Goal: Task Accomplishment & Management: Manage account settings

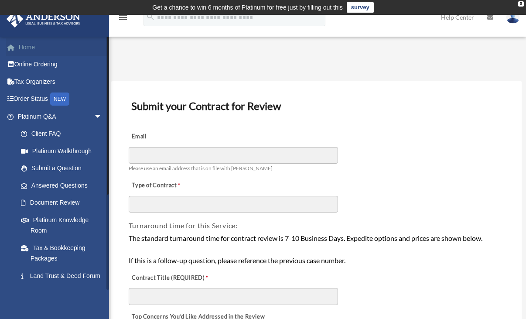
click at [28, 48] on link "Home" at bounding box center [61, 46] width 110 height 17
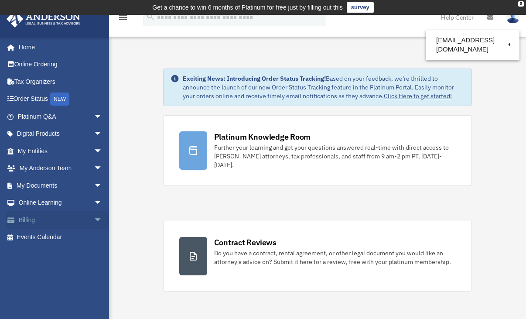
click at [94, 220] on span "arrow_drop_down" at bounding box center [102, 220] width 17 height 18
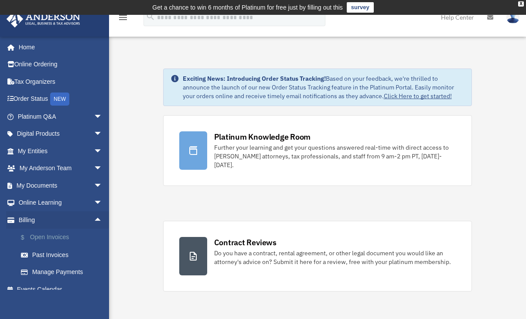
click at [60, 237] on link "$ Open Invoices" at bounding box center [63, 238] width 103 height 18
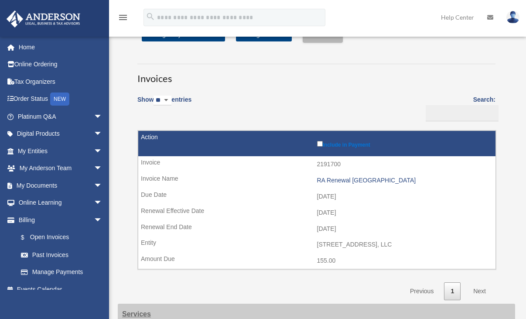
scroll to position [17, 0]
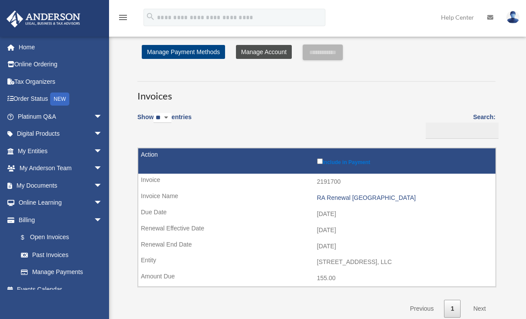
click at [242, 51] on link "Manage Account" at bounding box center [264, 52] width 56 height 14
click at [244, 53] on link "Manage Account" at bounding box center [264, 52] width 56 height 14
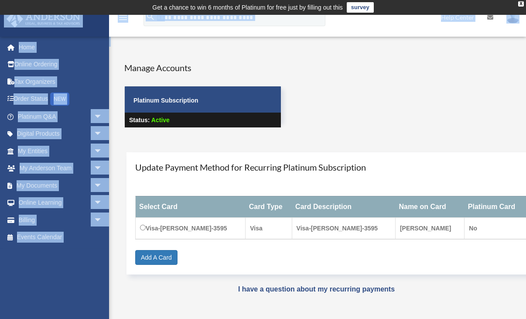
drag, startPoint x: 526, startPoint y: 1, endPoint x: 509, endPoint y: 61, distance: 62.1
click at [509, 61] on body "X Get a chance to win 6 months of Platinum for free just by filling out this su…" at bounding box center [263, 251] width 526 height 503
click at [372, 52] on div "User Account date_range Published on Last updated [DATE] [DATE] by [PERSON_NAME…" at bounding box center [316, 184] width 411 height 267
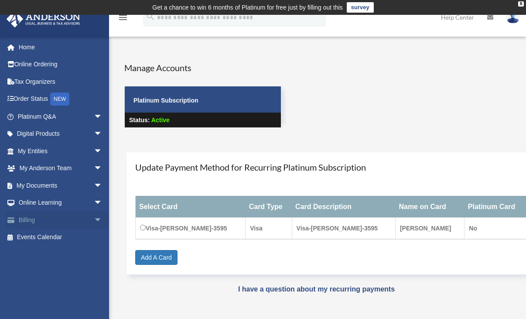
click at [45, 215] on link "Billing arrow_drop_down" at bounding box center [61, 219] width 110 height 17
click at [94, 219] on span "arrow_drop_down" at bounding box center [102, 220] width 17 height 18
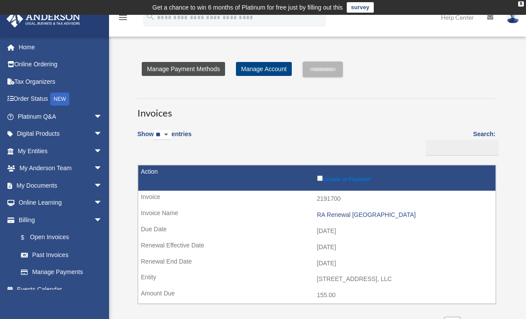
click at [205, 71] on link "Manage Payment Methods" at bounding box center [183, 69] width 83 height 14
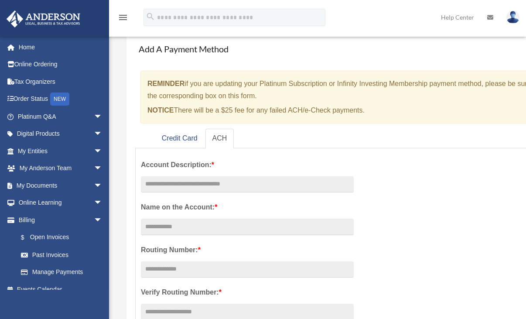
scroll to position [58, 0]
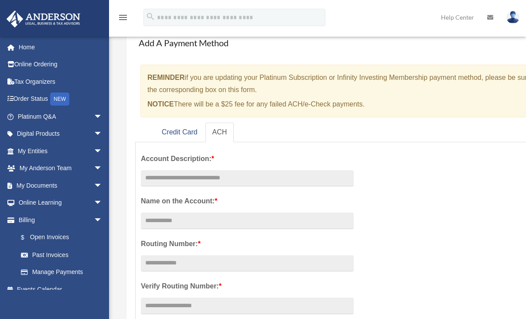
click at [219, 131] on link "ACH" at bounding box center [220, 133] width 29 height 20
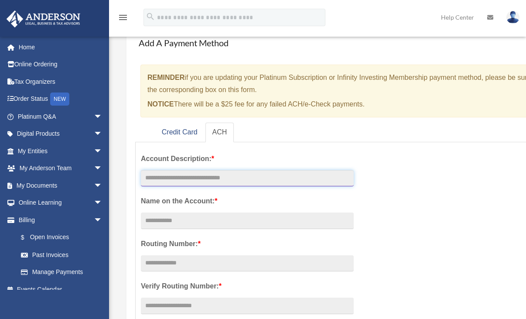
click at [159, 174] on input "text" at bounding box center [247, 178] width 213 height 17
type input "**********"
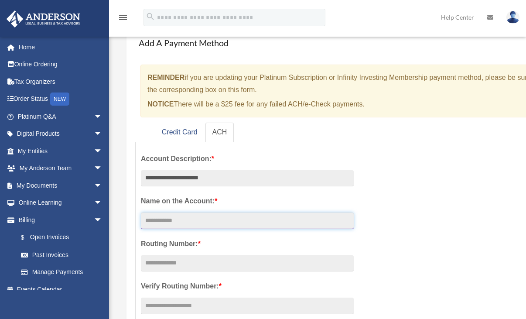
click at [162, 224] on input "Account Description: *" at bounding box center [247, 221] width 213 height 17
type input "**********"
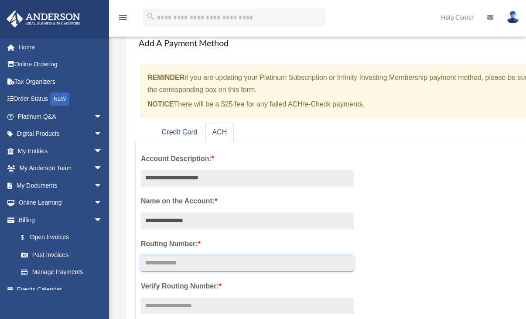
click at [210, 264] on input "text" at bounding box center [247, 263] width 213 height 17
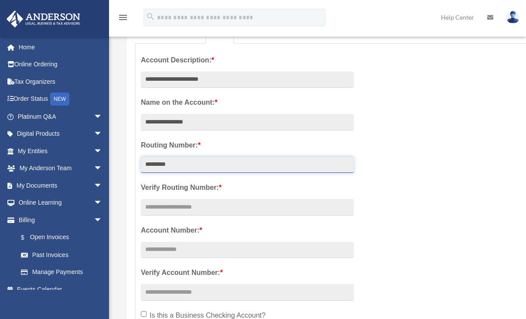
scroll to position [168, 0]
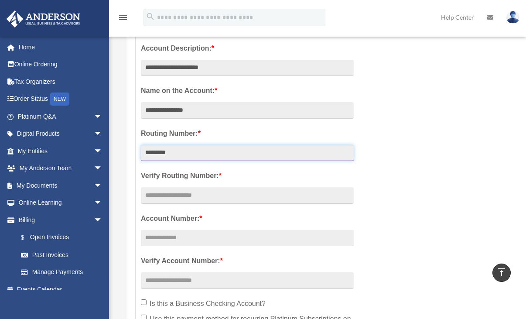
type input "*********"
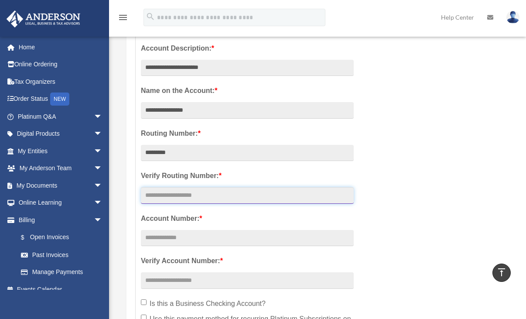
click at [175, 192] on input "text" at bounding box center [247, 195] width 213 height 17
type input "*********"
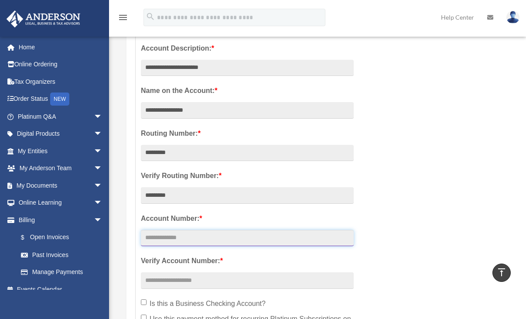
click at [171, 235] on input "text" at bounding box center [247, 238] width 213 height 17
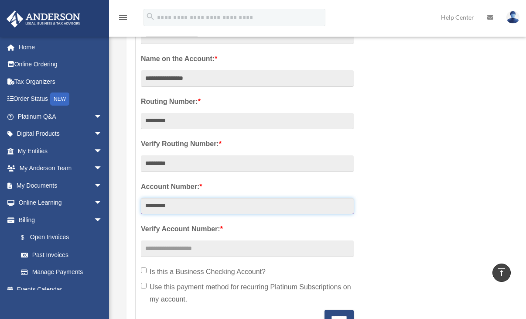
scroll to position [203, 0]
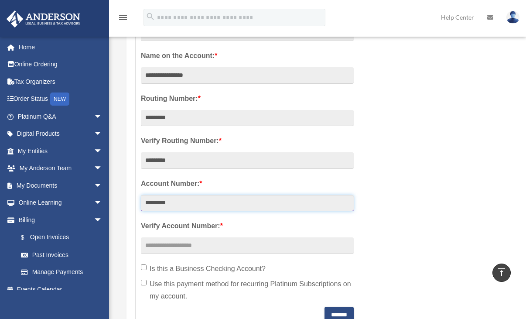
type input "*********"
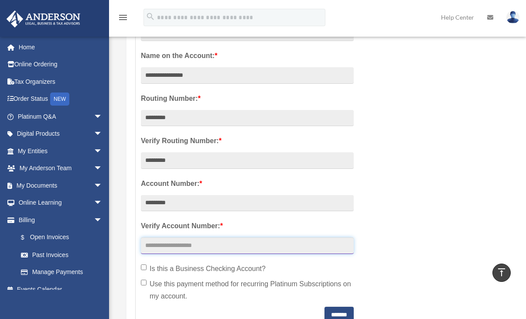
click at [194, 251] on input "text" at bounding box center [247, 245] width 213 height 17
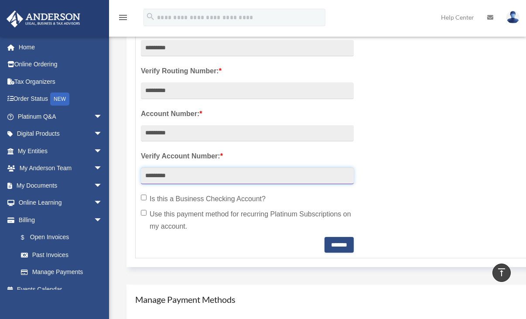
scroll to position [291, 0]
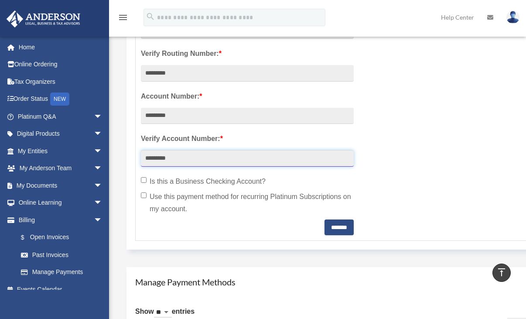
type input "*********"
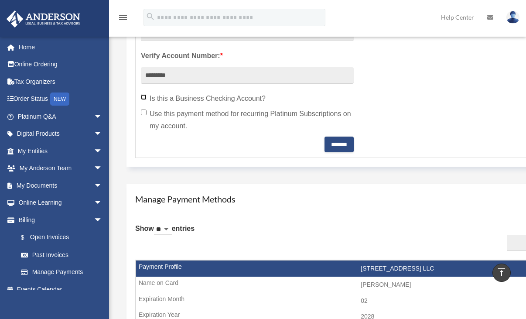
scroll to position [378, 0]
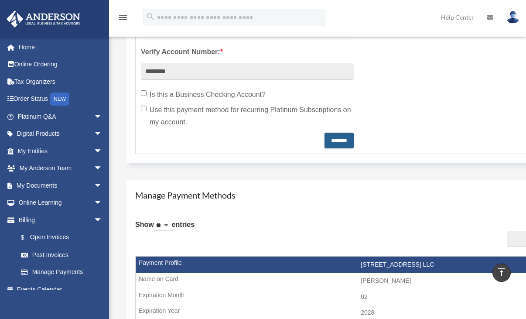
click at [333, 139] on input "*******" at bounding box center [339, 141] width 29 height 16
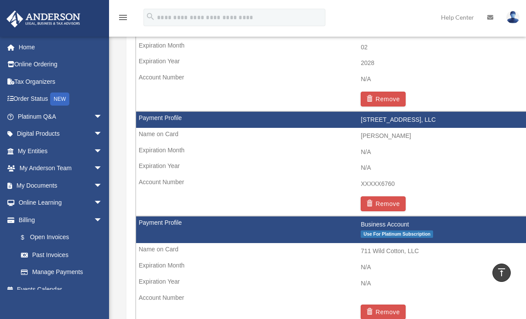
scroll to position [645, 0]
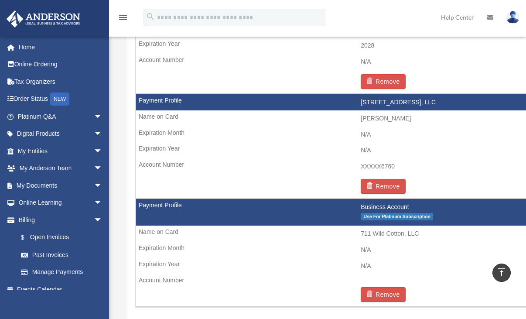
click at [165, 205] on td "Business Account Use For Platinum Subscription" at bounding box center [361, 212] width 450 height 27
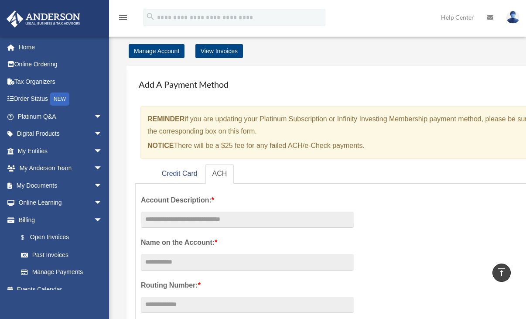
scroll to position [0, 0]
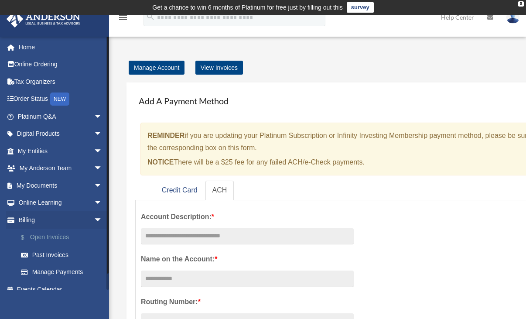
click at [38, 235] on link "$ Open Invoices" at bounding box center [63, 238] width 103 height 18
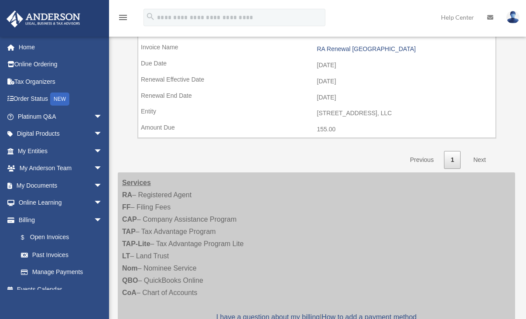
scroll to position [169, 0]
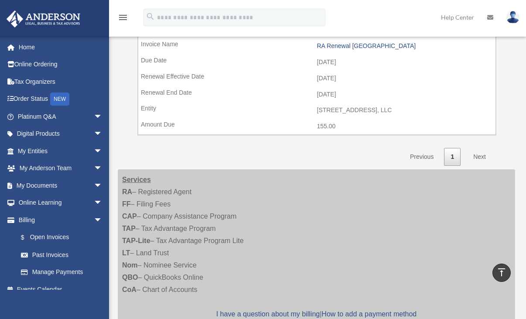
click at [479, 155] on link "Next" at bounding box center [480, 157] width 26 height 18
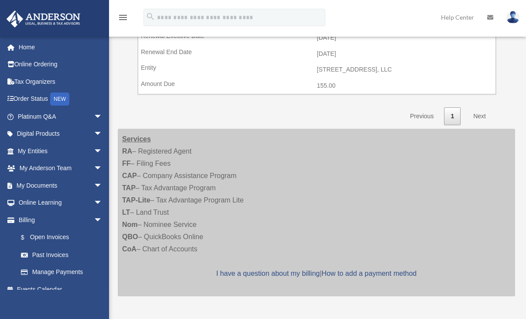
scroll to position [238, 0]
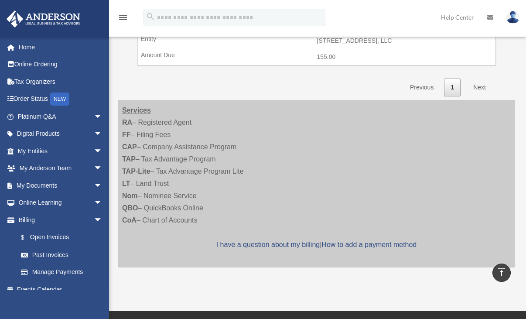
click at [479, 88] on link "Next" at bounding box center [480, 88] width 26 height 18
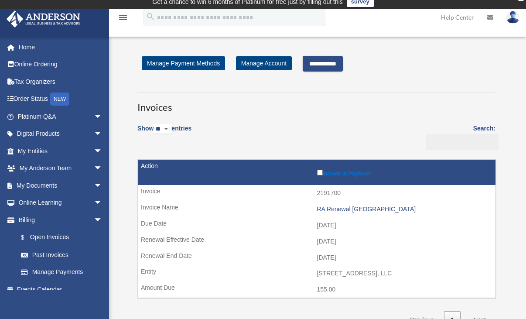
scroll to position [0, 0]
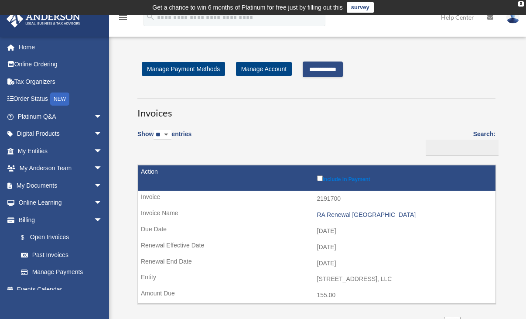
drag, startPoint x: 204, startPoint y: 69, endPoint x: 314, endPoint y: 70, distance: 110.0
click at [314, 70] on input "**********" at bounding box center [323, 70] width 40 height 16
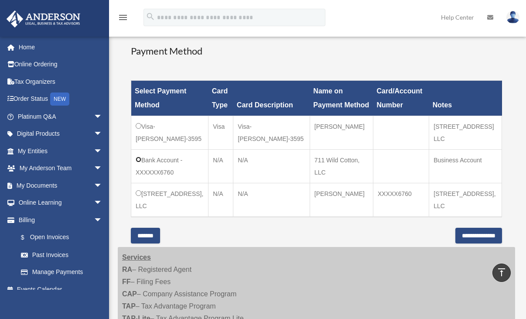
scroll to position [238, 0]
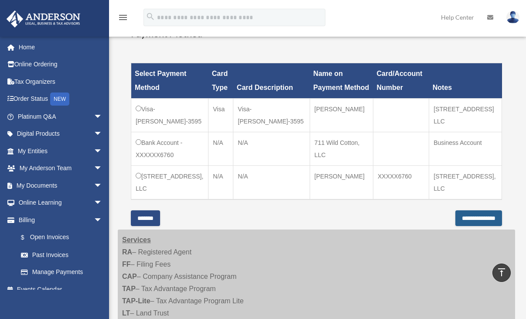
click at [456, 216] on input "**********" at bounding box center [479, 218] width 47 height 16
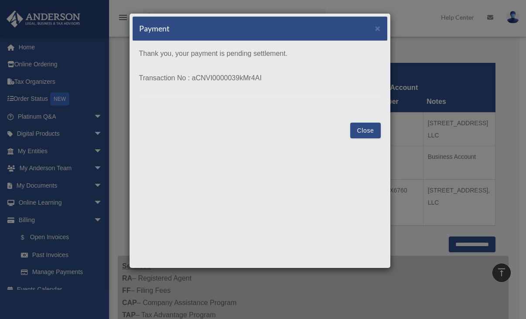
click at [369, 129] on button "Close" at bounding box center [366, 131] width 30 height 16
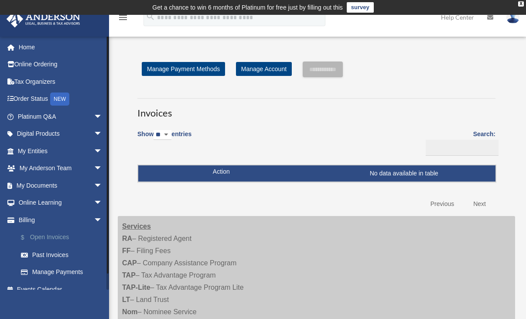
click at [44, 236] on link "$ Open Invoices" at bounding box center [63, 238] width 103 height 18
click at [36, 268] on link "Manage Payments" at bounding box center [63, 272] width 103 height 17
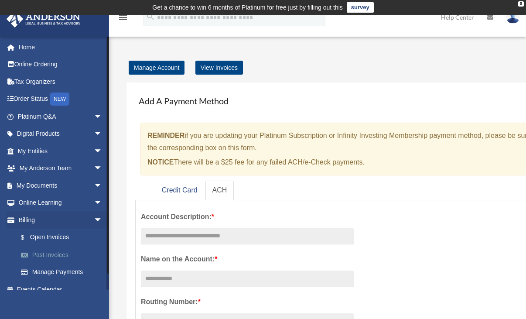
click at [41, 253] on link "Past Invoices" at bounding box center [63, 254] width 103 height 17
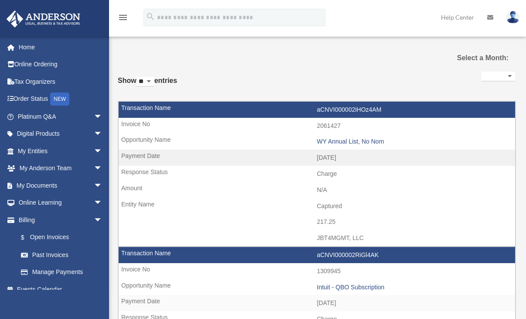
select select
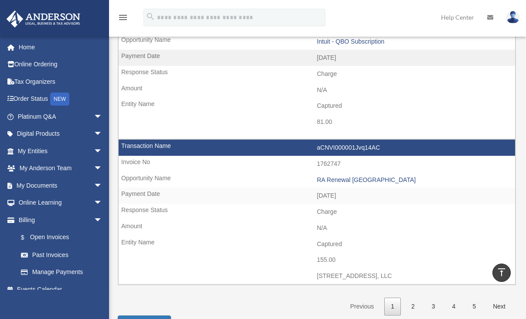
scroll to position [1232, 0]
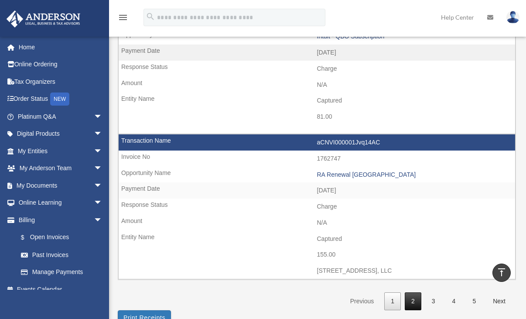
click at [412, 300] on link "2" at bounding box center [413, 301] width 17 height 18
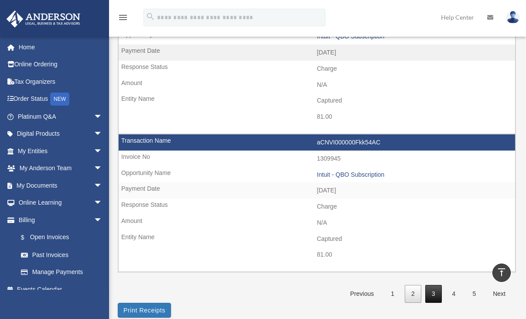
click at [434, 295] on link "3" at bounding box center [434, 294] width 17 height 18
click at [393, 299] on link "1" at bounding box center [393, 294] width 17 height 18
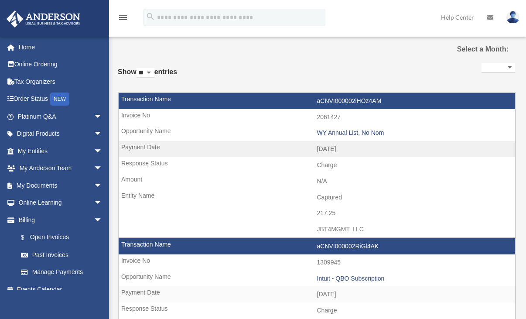
scroll to position [0, 0]
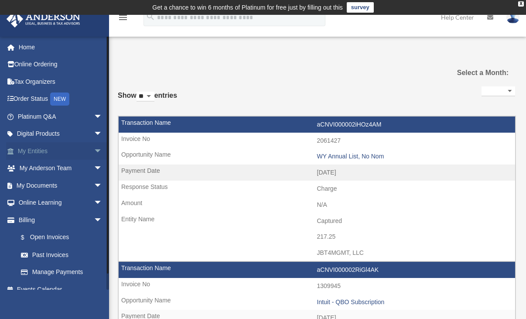
click at [44, 152] on link "My Entities arrow_drop_down" at bounding box center [61, 150] width 110 height 17
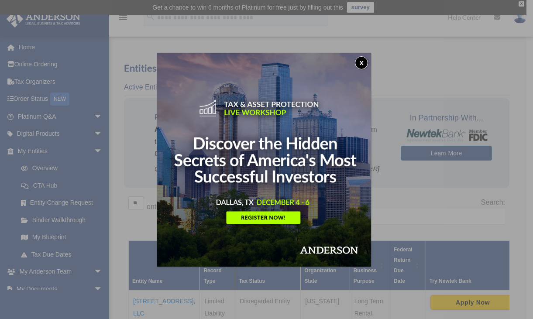
click at [27, 132] on div "x" at bounding box center [266, 159] width 533 height 319
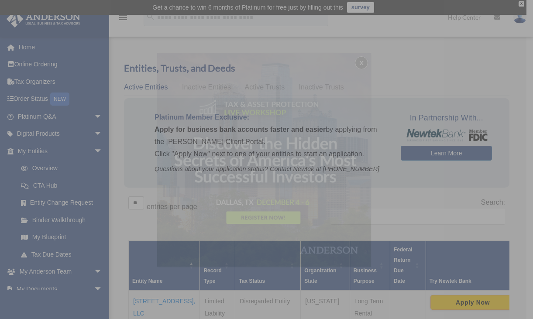
click at [27, 132] on div "x" at bounding box center [266, 159] width 533 height 319
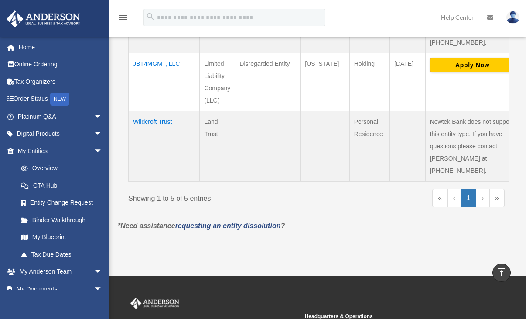
scroll to position [518, 0]
